Goal: Transaction & Acquisition: Purchase product/service

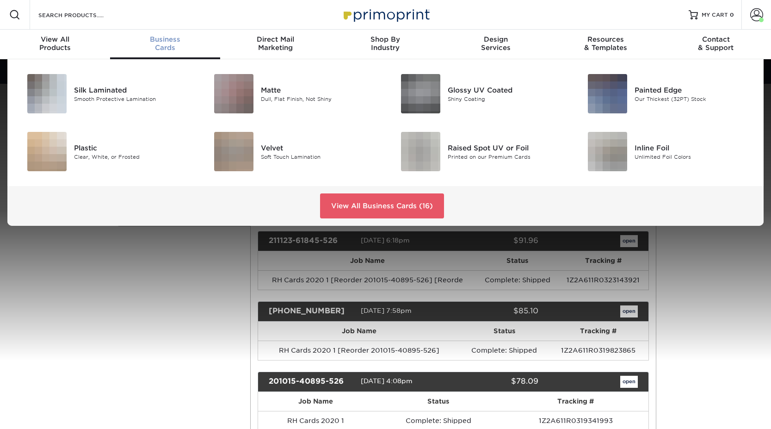
click at [166, 43] on div "Business Cards" at bounding box center [165, 43] width 110 height 17
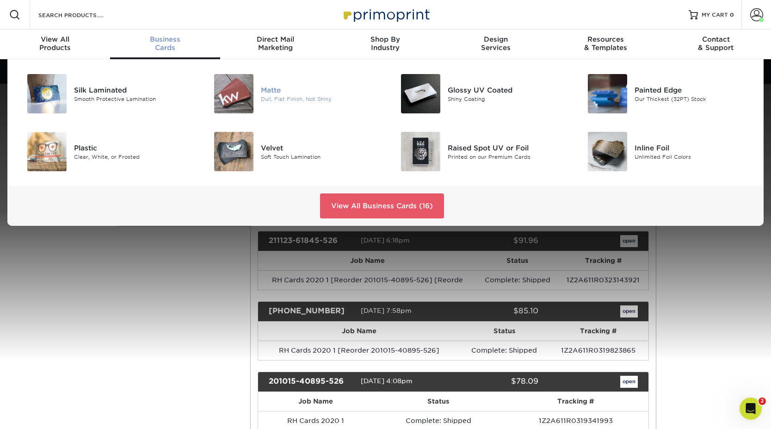
click at [243, 93] on img at bounding box center [233, 93] width 39 height 39
